Goal: Use online tool/utility

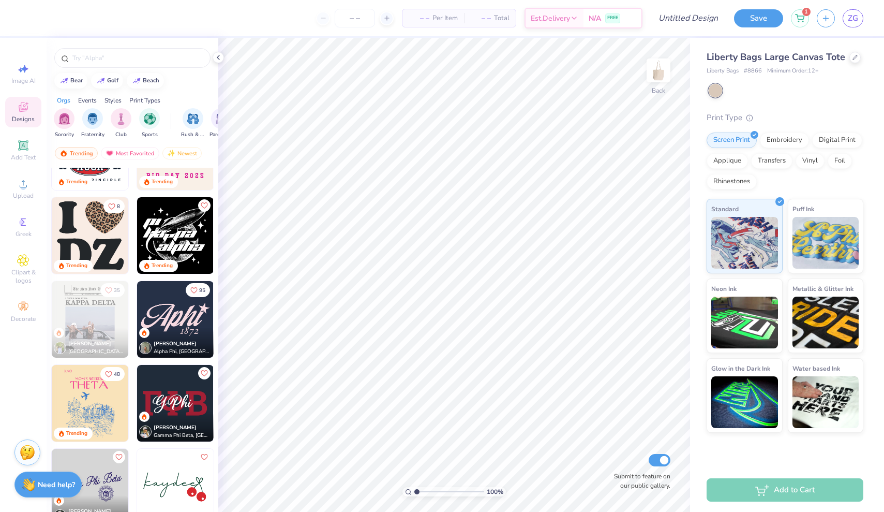
scroll to position [2326, 0]
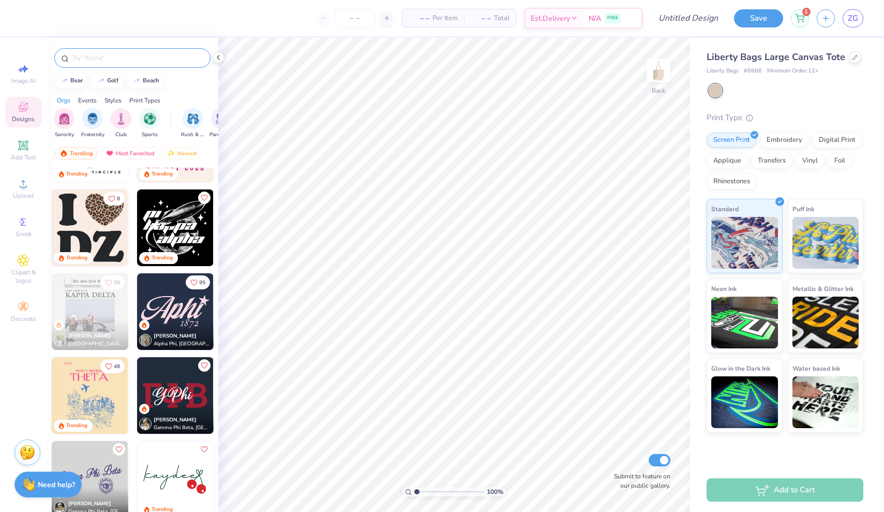
click at [96, 66] on div at bounding box center [132, 58] width 156 height 20
click at [89, 62] on input "text" at bounding box center [137, 58] width 132 height 10
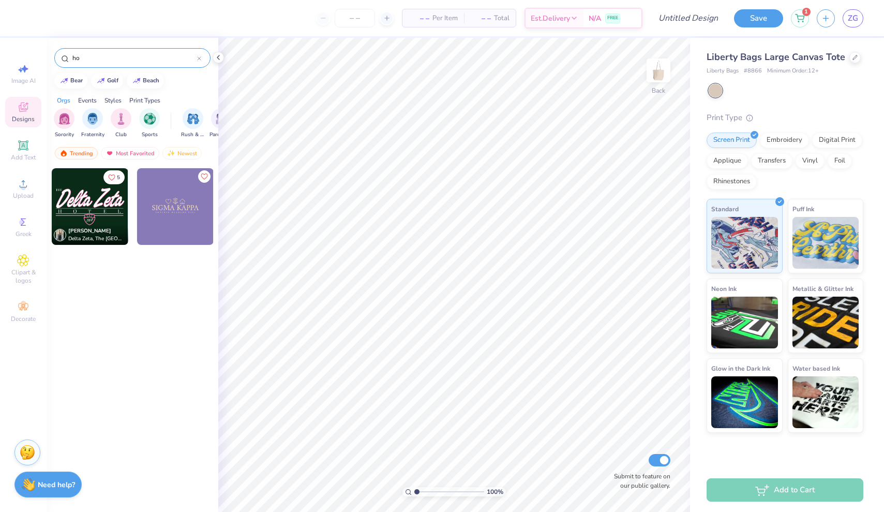
type input "h"
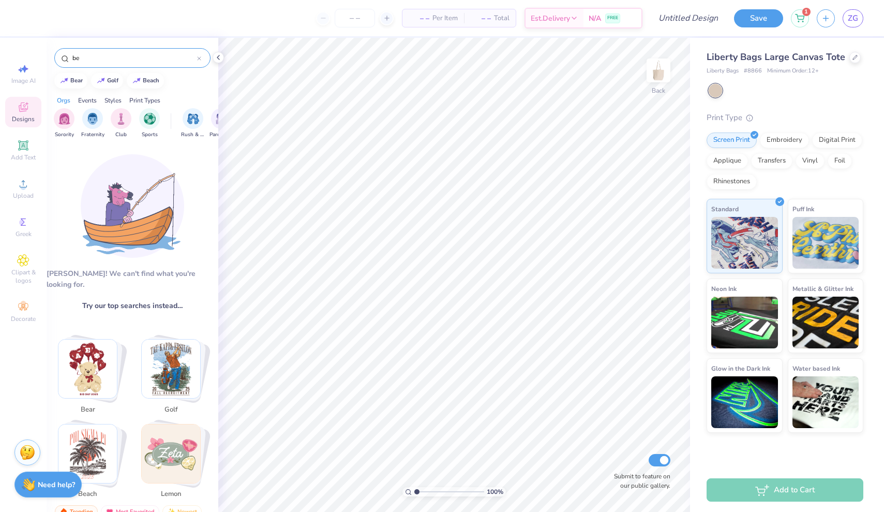
type input "b"
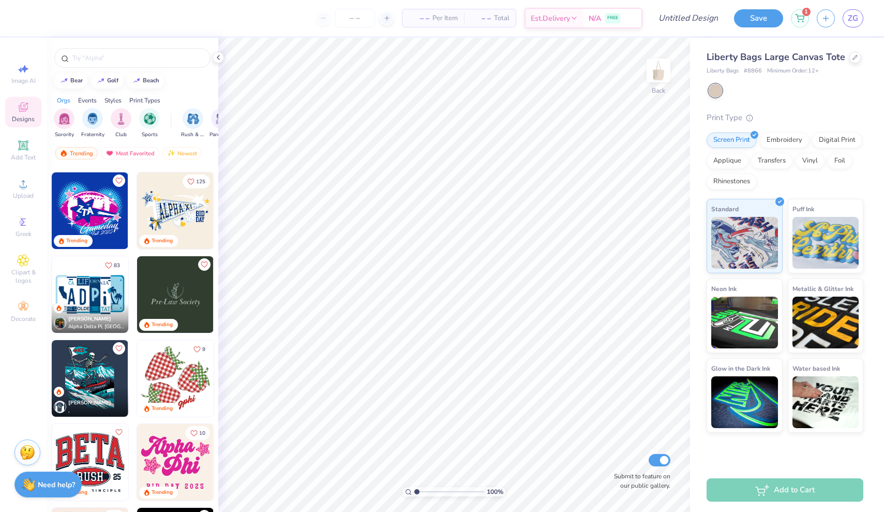
scroll to position [2015, 0]
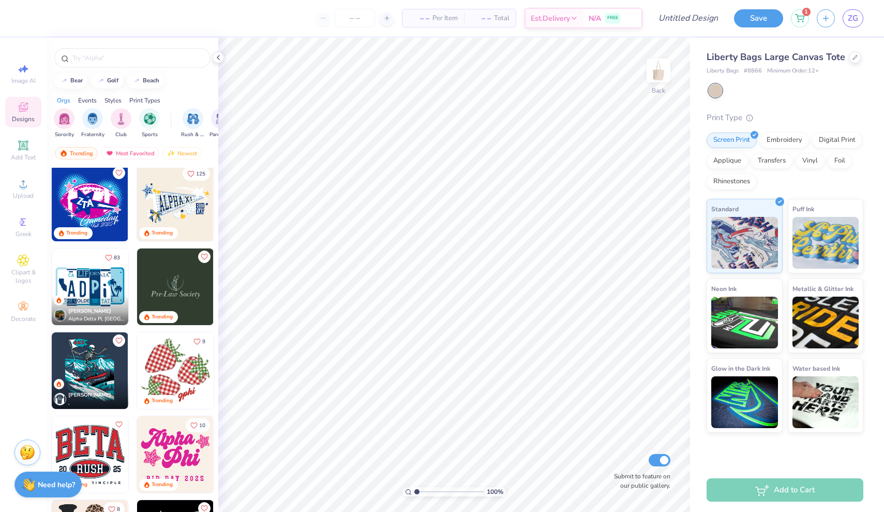
click at [98, 300] on div "[PERSON_NAME] Alpha Delta Pi, [GEOGRAPHIC_DATA][US_STATE]" at bounding box center [90, 310] width 77 height 30
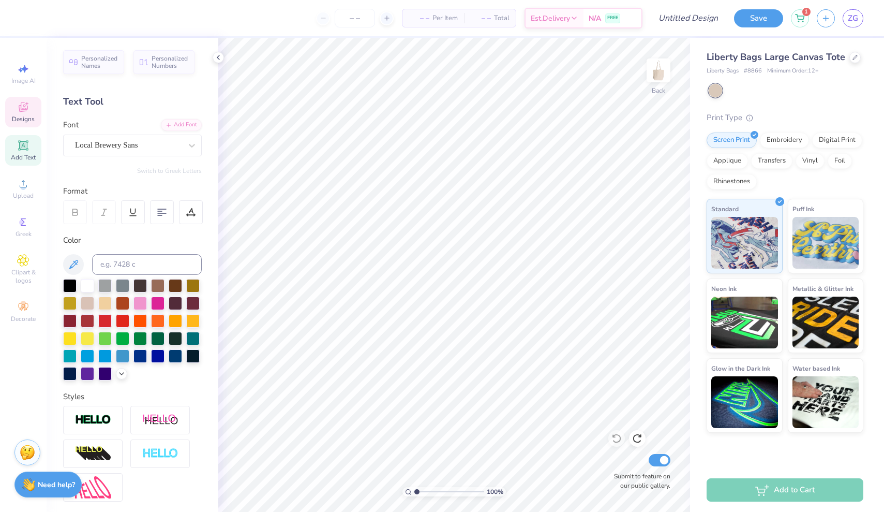
click at [25, 109] on icon at bounding box center [23, 106] width 9 height 9
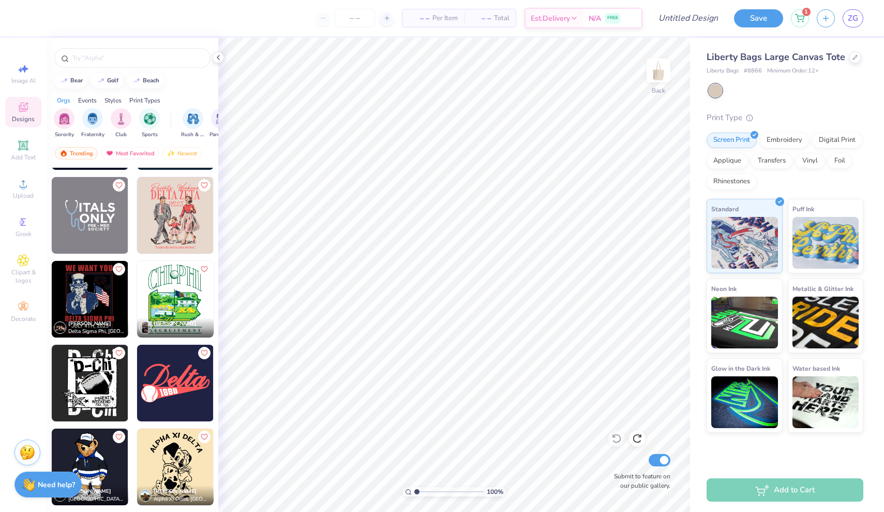
scroll to position [3514, 0]
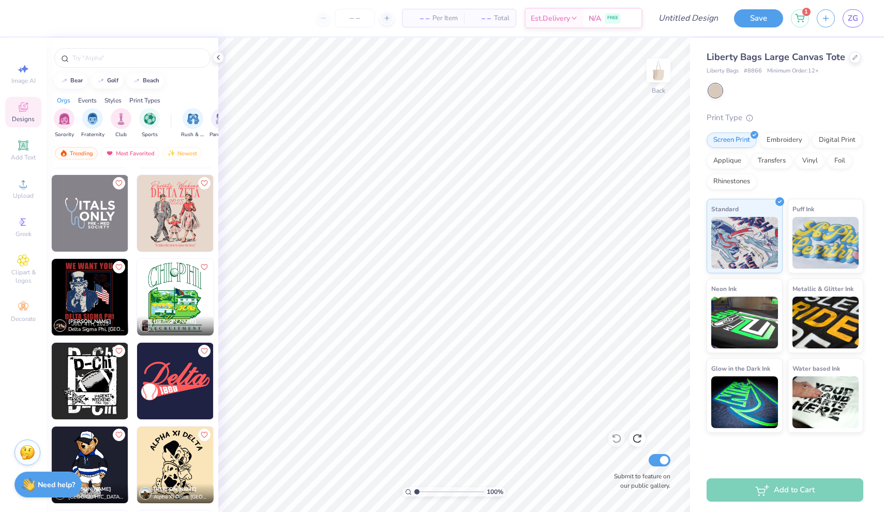
click at [193, 305] on img at bounding box center [175, 297] width 77 height 77
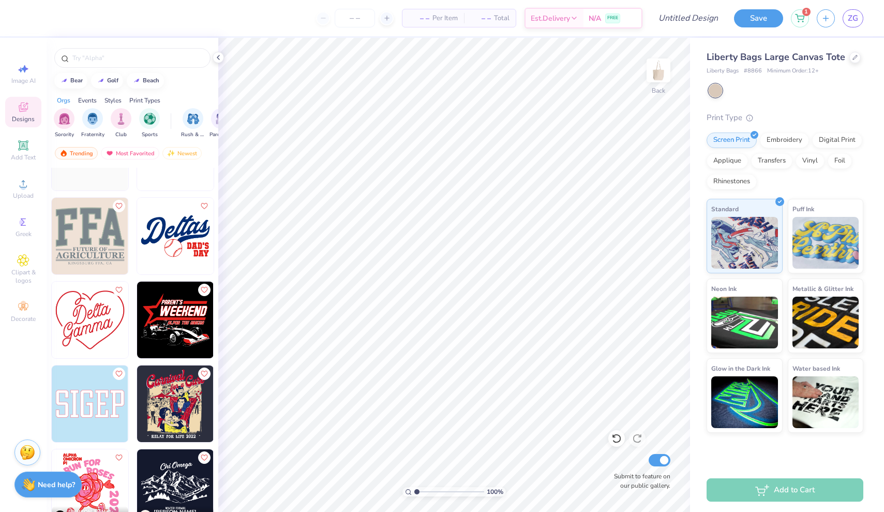
scroll to position [4086, 0]
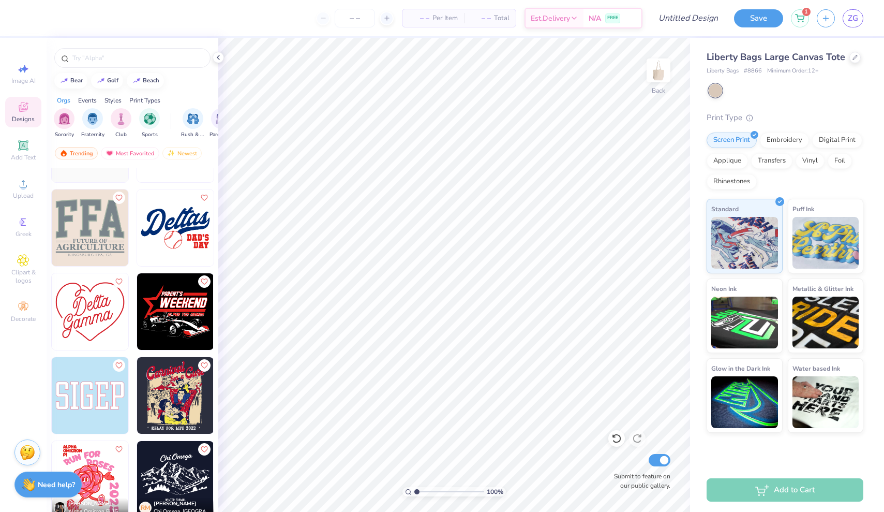
click at [101, 315] on img at bounding box center [90, 311] width 77 height 77
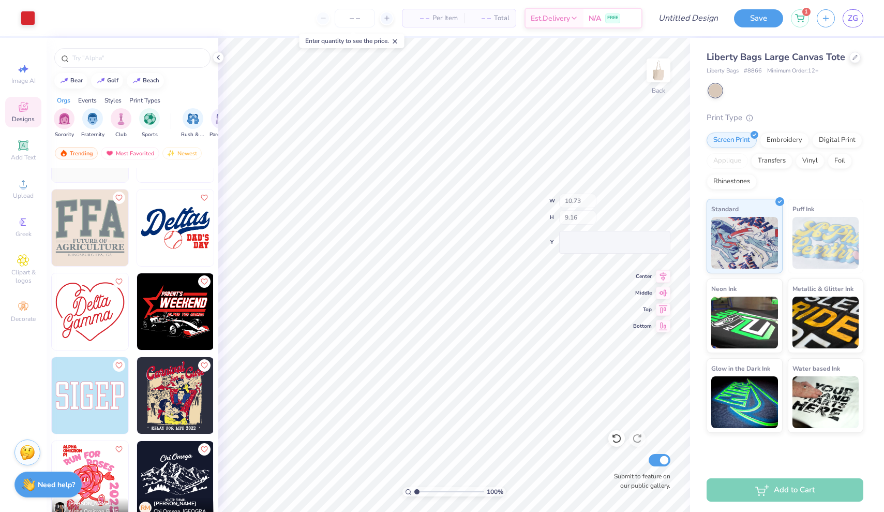
type input "5.91"
type input "3.37"
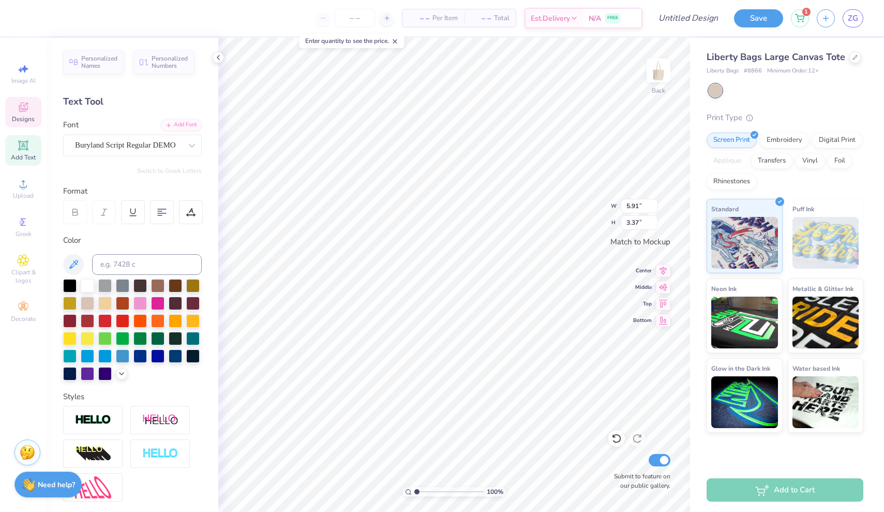
type textarea "D"
type textarea "Pi Beta"
type input "7.90"
type input "4.34"
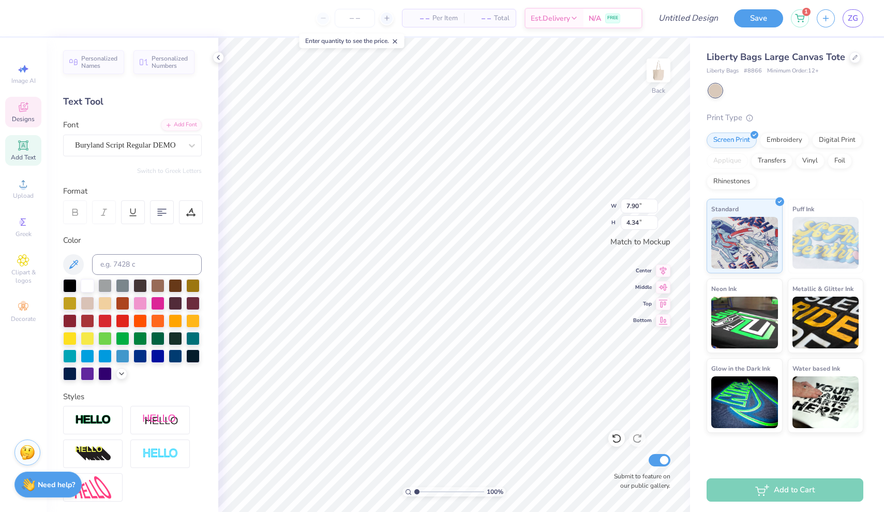
type textarea "Phi"
type input "10.73"
type input "9.16"
click at [22, 109] on icon at bounding box center [23, 106] width 9 height 9
